Goal: Transaction & Acquisition: Subscribe to service/newsletter

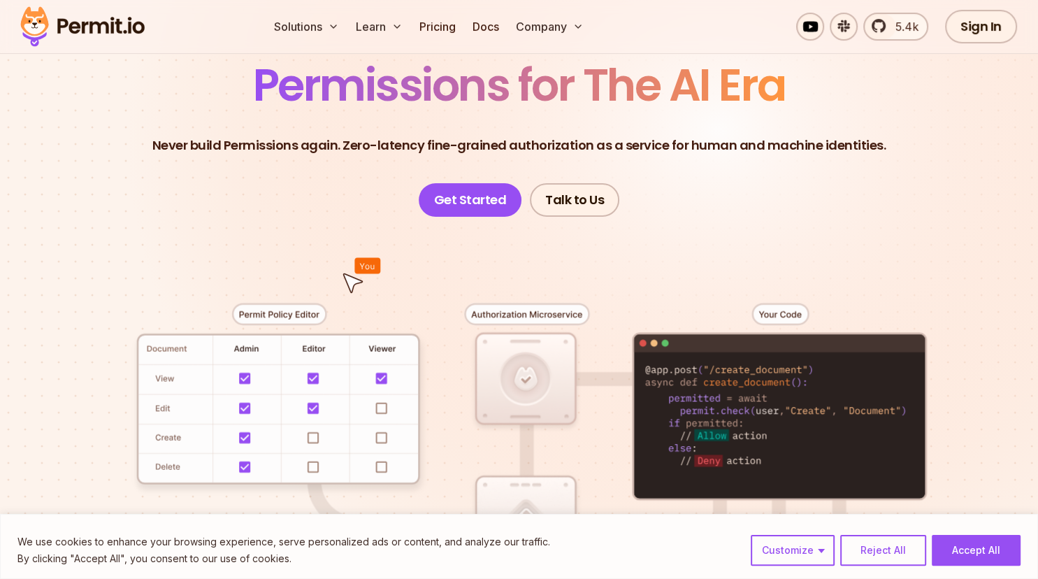
scroll to position [123, 0]
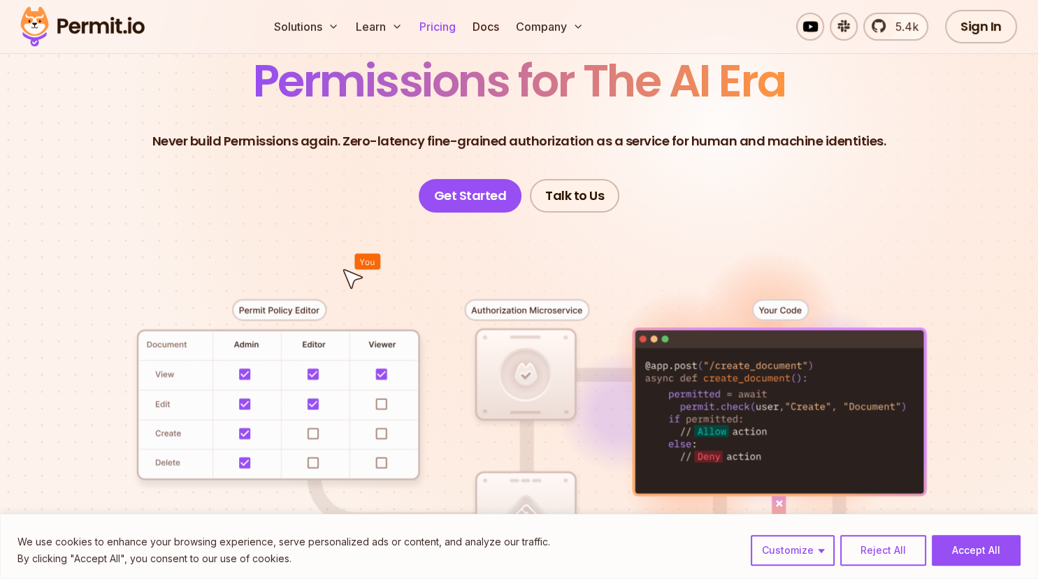
click at [436, 28] on link "Pricing" at bounding box center [438, 27] width 48 height 28
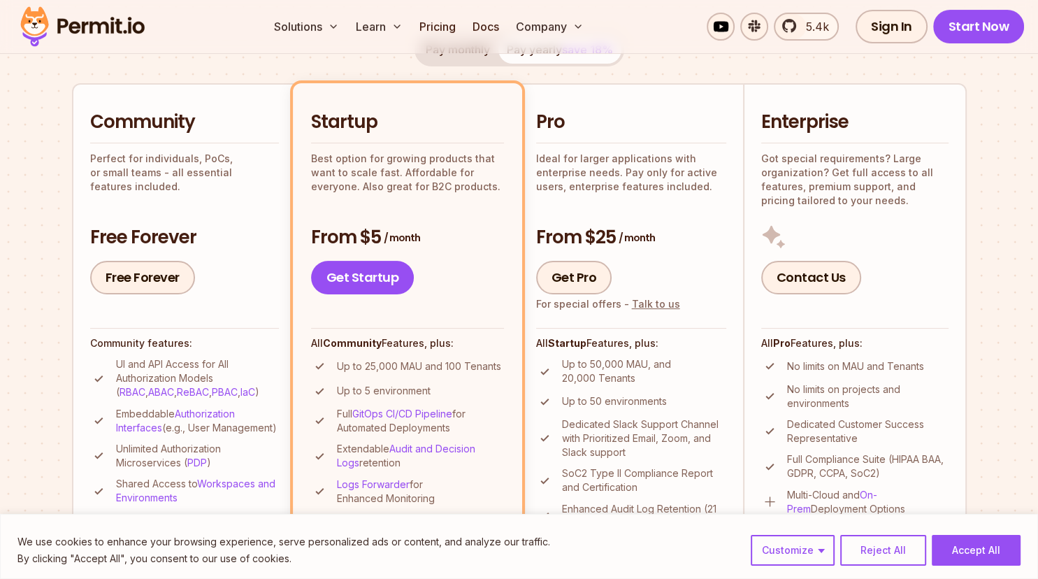
scroll to position [290, 0]
click at [813, 22] on span "5.4k" at bounding box center [812, 26] width 31 height 17
click at [137, 273] on link "Free Forever" at bounding box center [142, 277] width 105 height 34
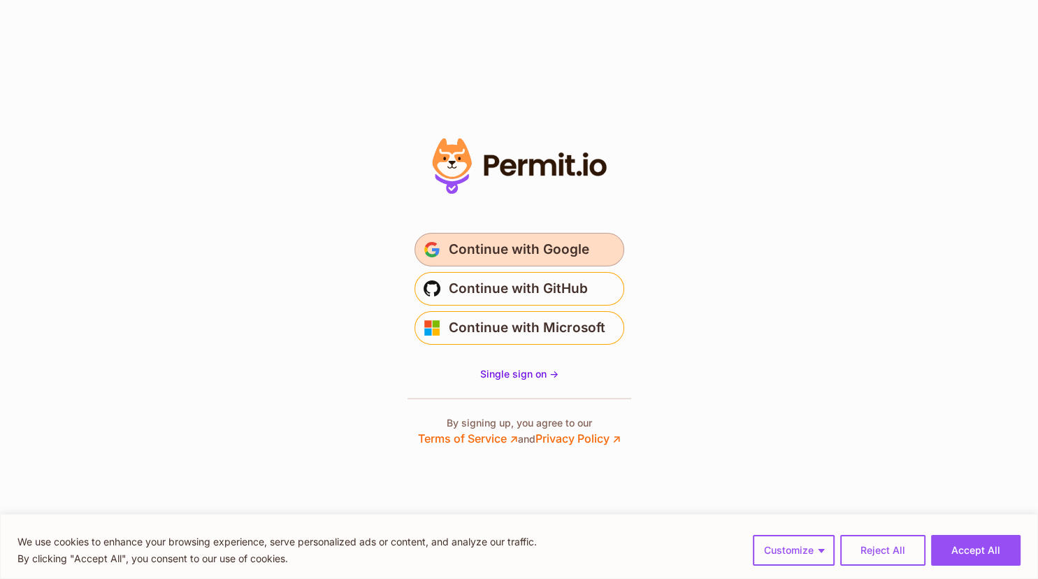
click at [531, 250] on span "Continue with Google" at bounding box center [519, 249] width 140 height 22
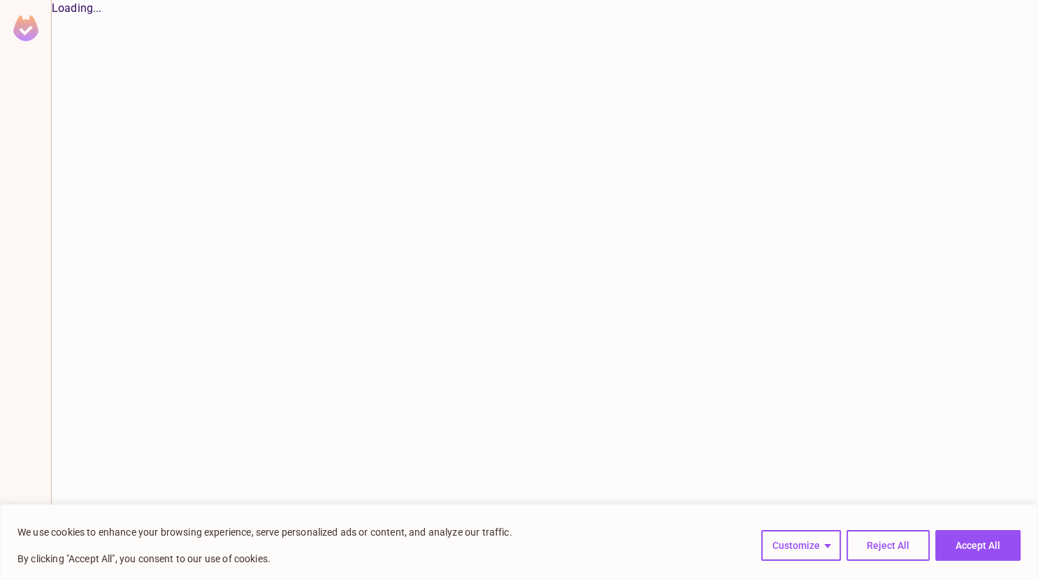
click at [947, 542] on button "Accept All" at bounding box center [977, 545] width 85 height 31
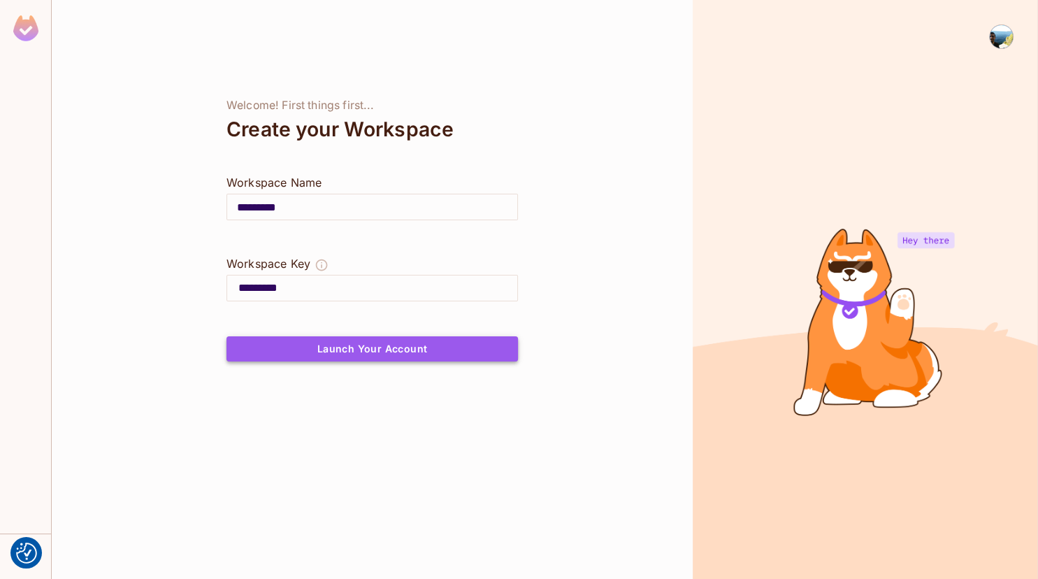
click at [385, 354] on button "Launch Your Account" at bounding box center [371, 348] width 291 height 25
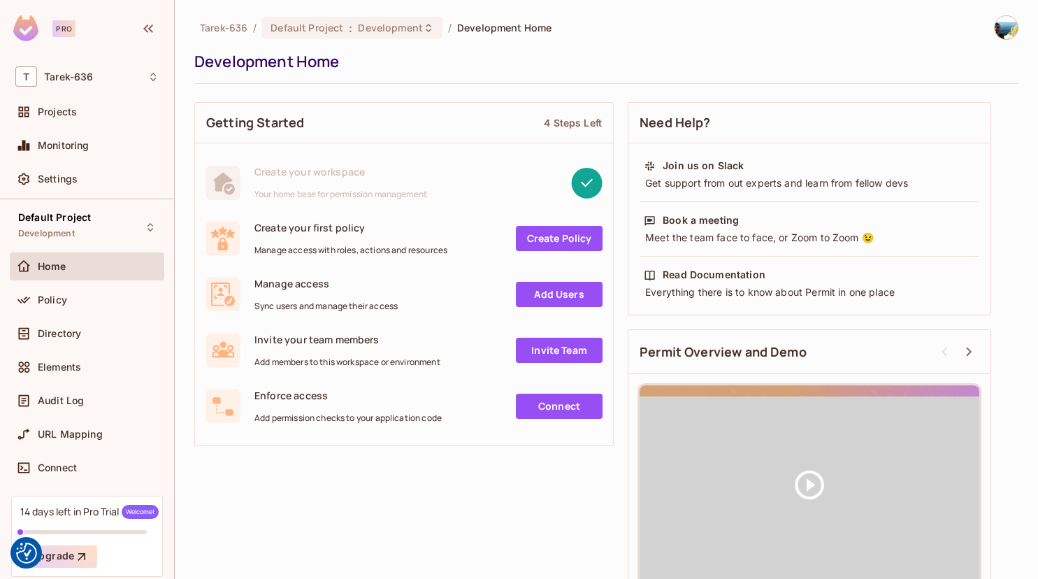
scroll to position [28, 0]
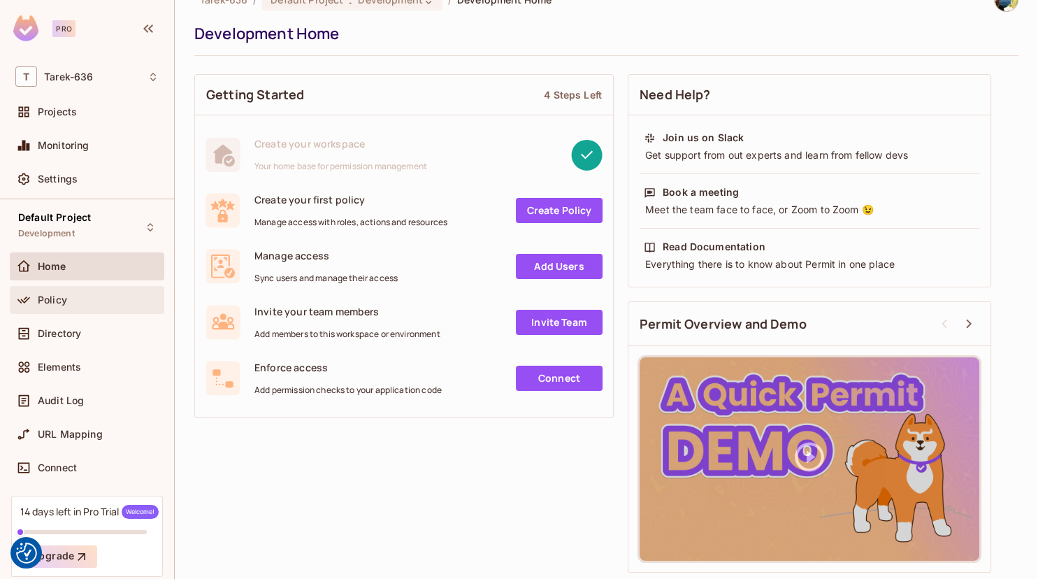
click at [82, 302] on div "Policy" at bounding box center [98, 299] width 121 height 11
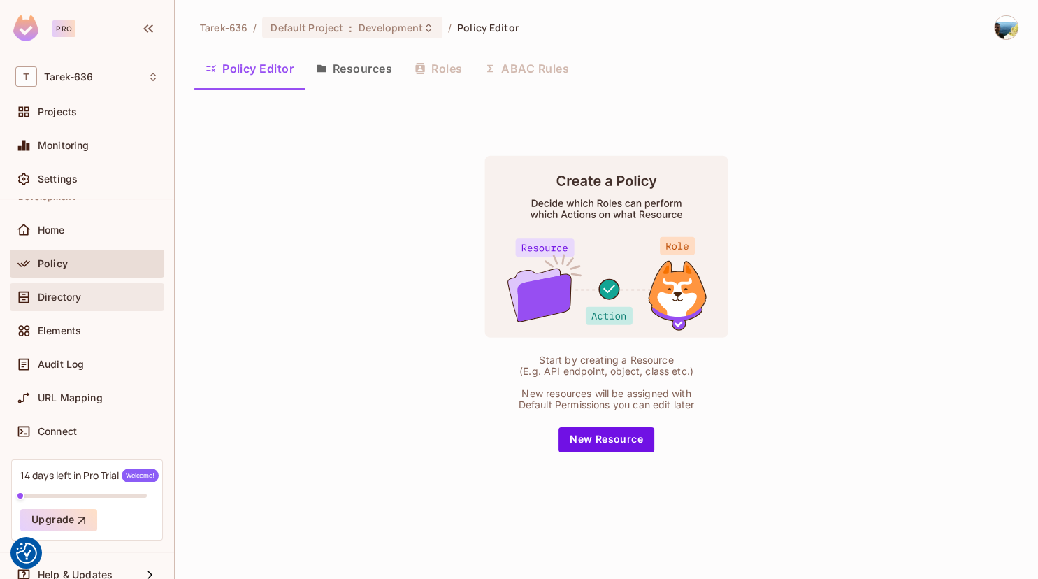
scroll to position [53, 0]
